Goal: Navigation & Orientation: Find specific page/section

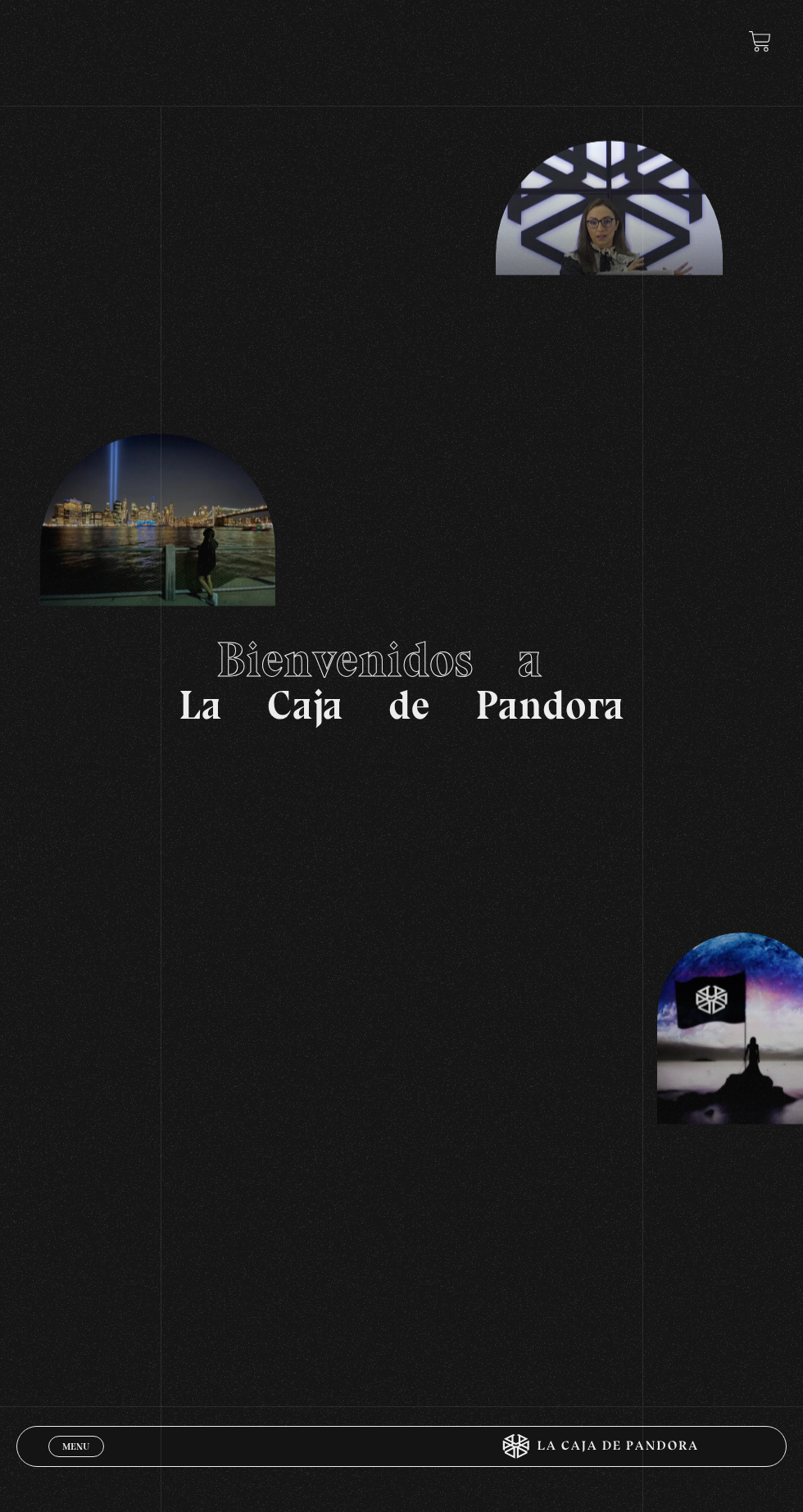
click at [75, 1443] on span "Menu" at bounding box center [76, 1447] width 27 height 10
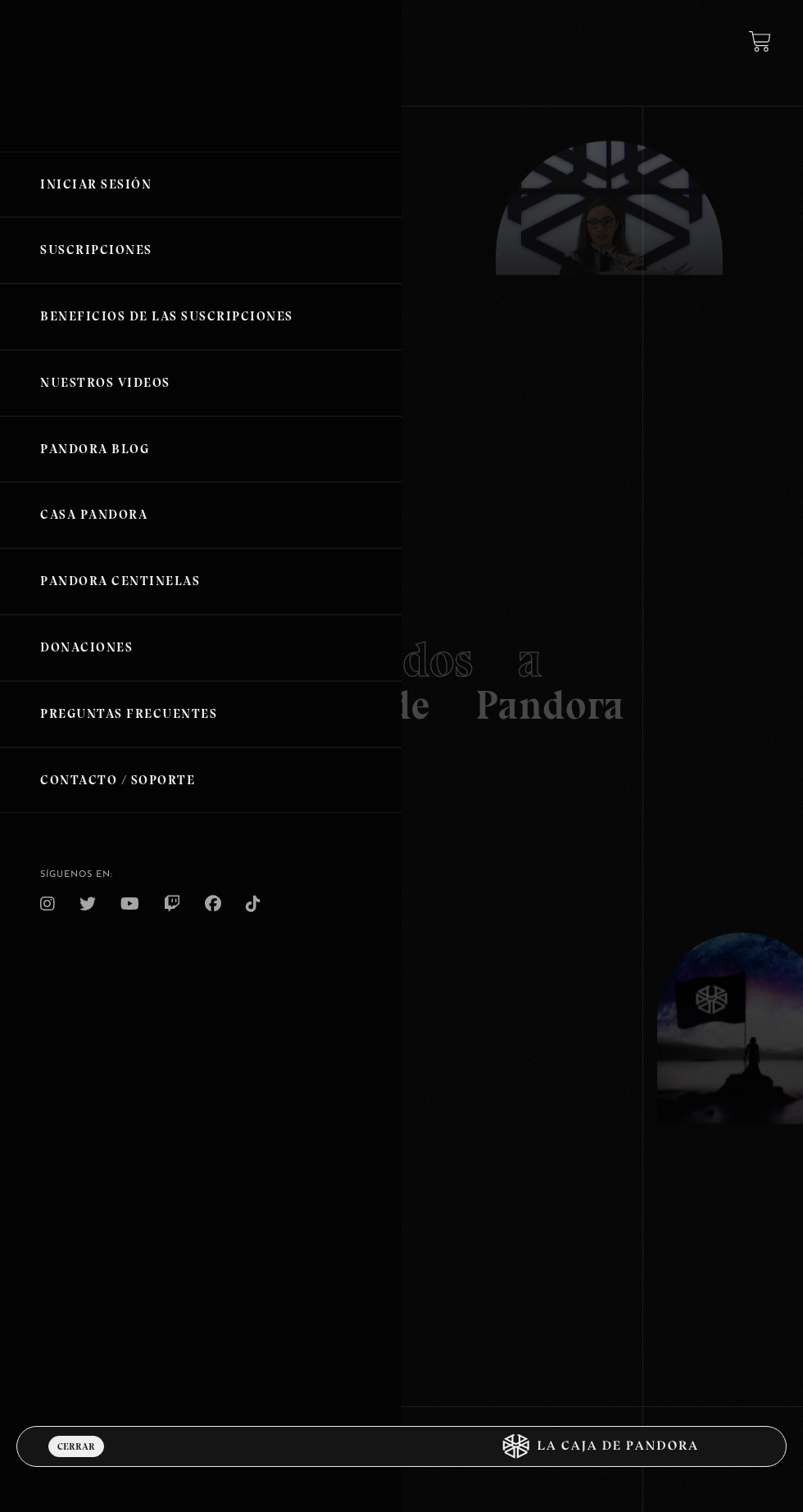
click at [69, 197] on link "Iniciar Sesión" at bounding box center [201, 184] width 402 height 66
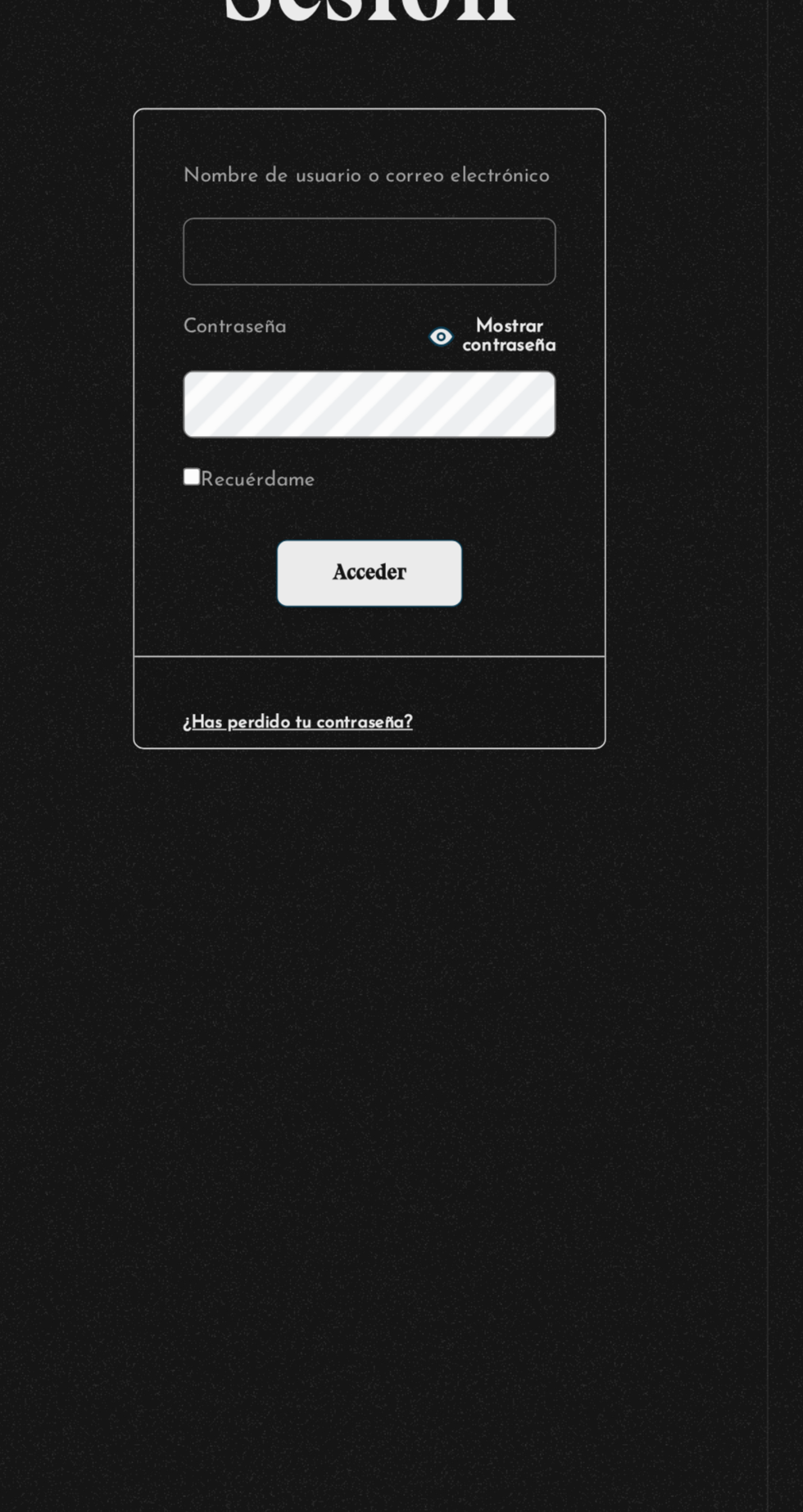
click at [345, 419] on input "Nombre de usuario o correo electrónico" at bounding box center [402, 399] width 226 height 41
type input "maroto189@gmail.com"
click at [345, 574] on input "Acceder" at bounding box center [402, 594] width 113 height 41
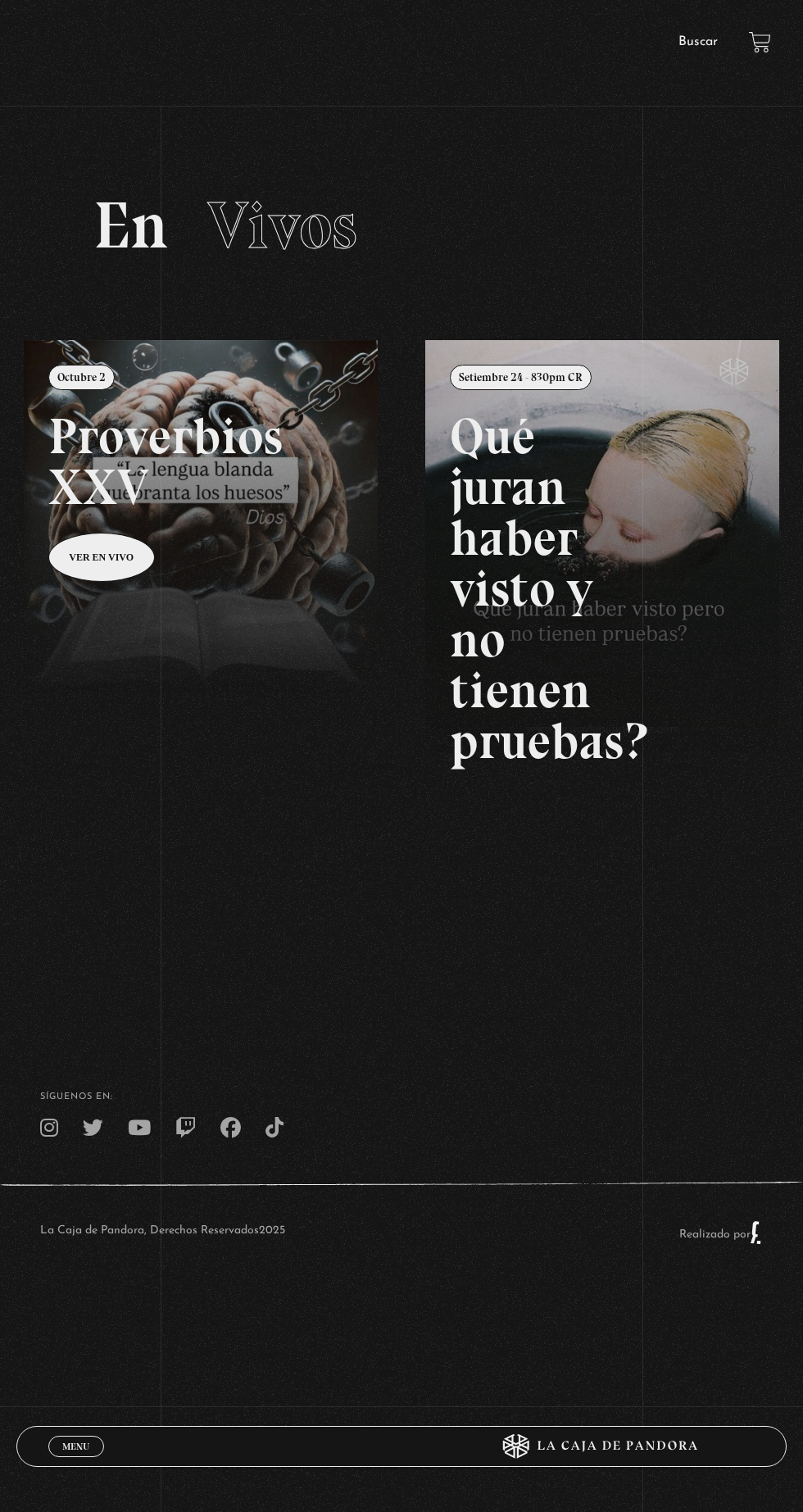
click at [207, 433] on link at bounding box center [424, 1096] width 803 height 1512
